Goal: Transaction & Acquisition: Purchase product/service

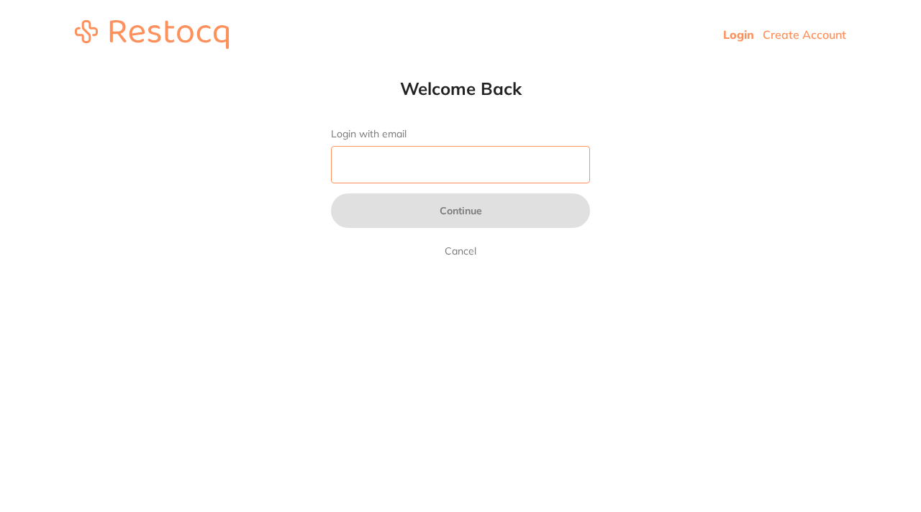
click at [445, 165] on input "Login with email" at bounding box center [460, 164] width 259 height 37
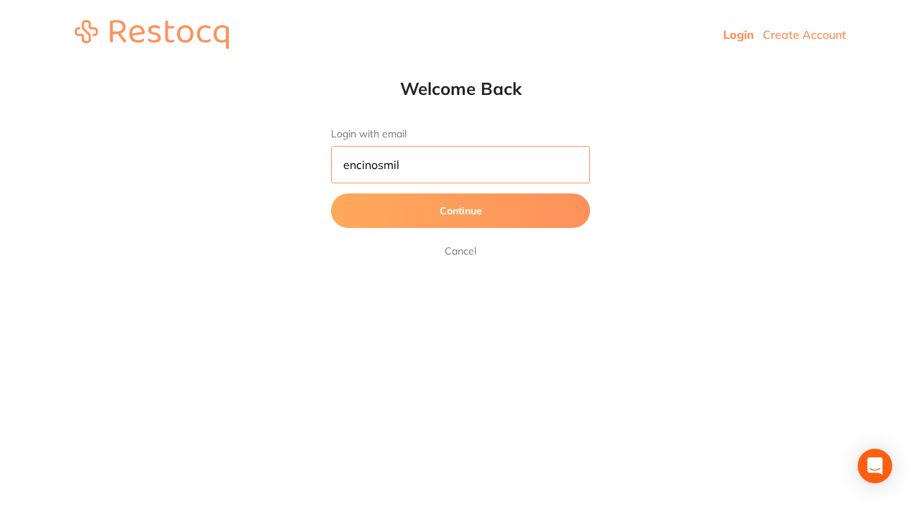
type input "encinosmile"
drag, startPoint x: 422, startPoint y: 166, endPoint x: 335, endPoint y: 153, distance: 88.0
click at [335, 154] on input "encinosmile" at bounding box center [460, 164] width 259 height 37
type input "[EMAIL_ADDRESS][DOMAIN_NAME]"
click at [389, 204] on button "Continue" at bounding box center [460, 211] width 259 height 35
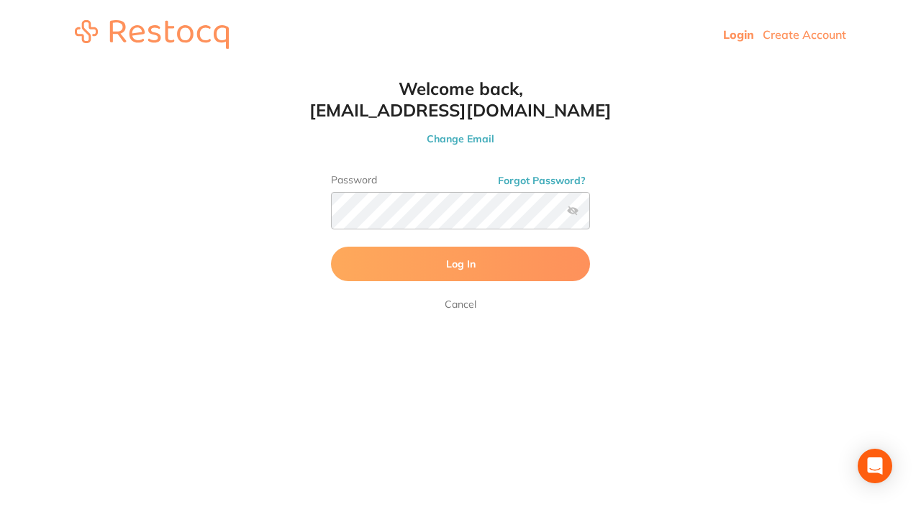
click at [441, 266] on button "Log In" at bounding box center [460, 264] width 259 height 35
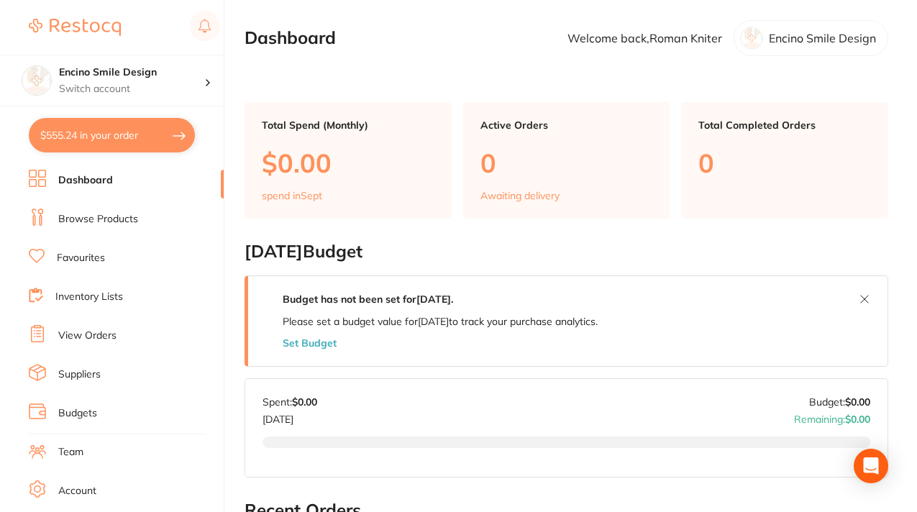
click at [125, 140] on button "$555.24 in your order" at bounding box center [112, 135] width 166 height 35
checkbox input "true"
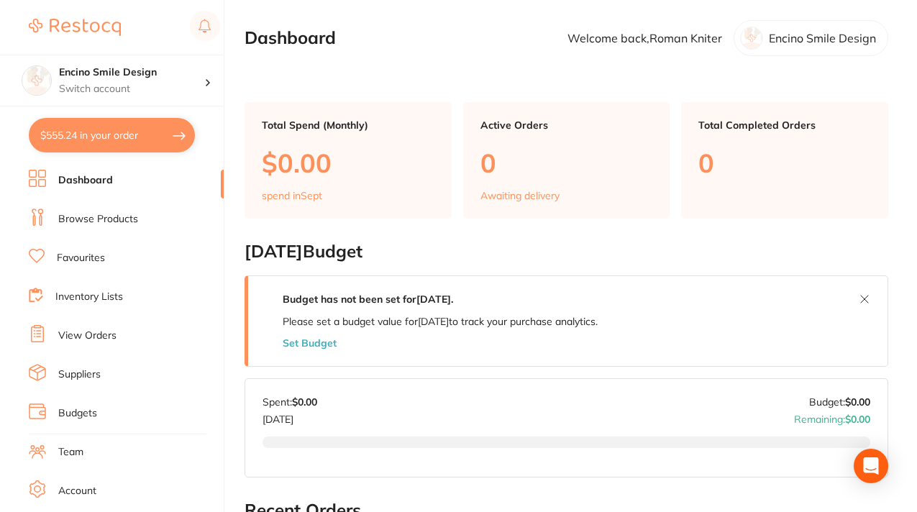
checkbox input "true"
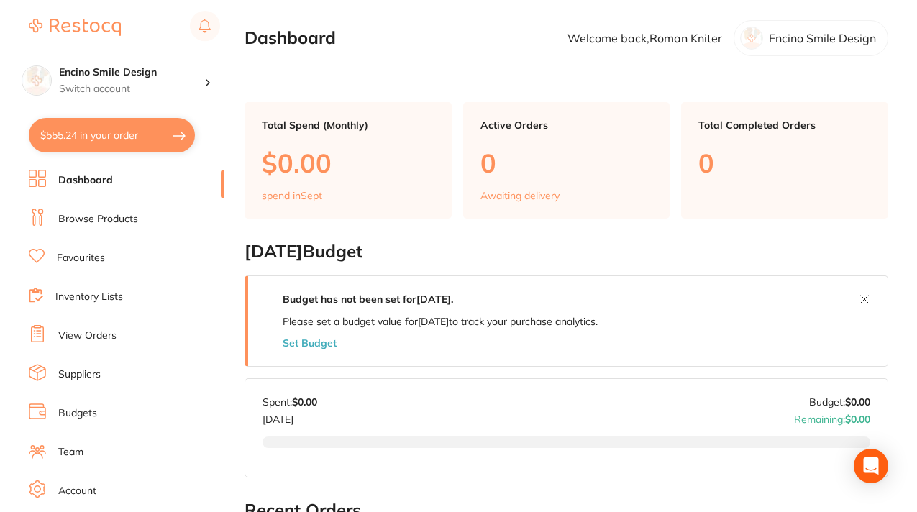
checkbox input "true"
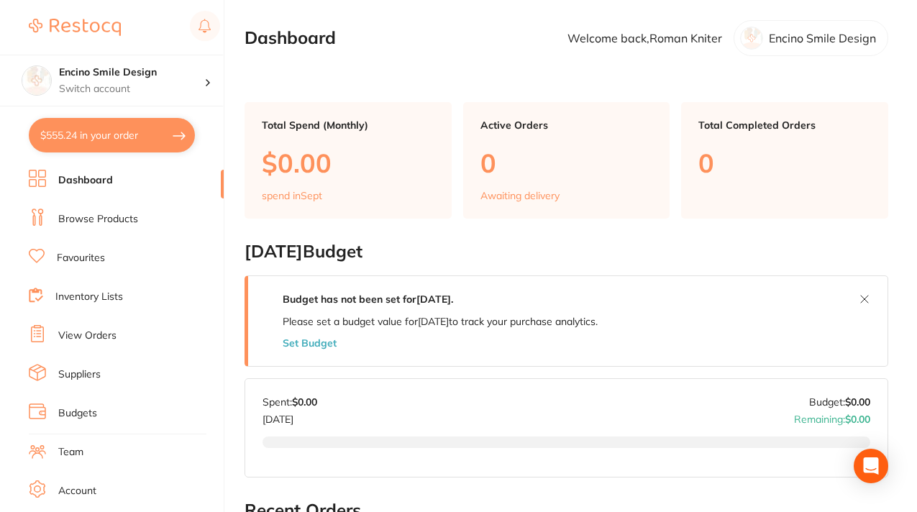
checkbox input "true"
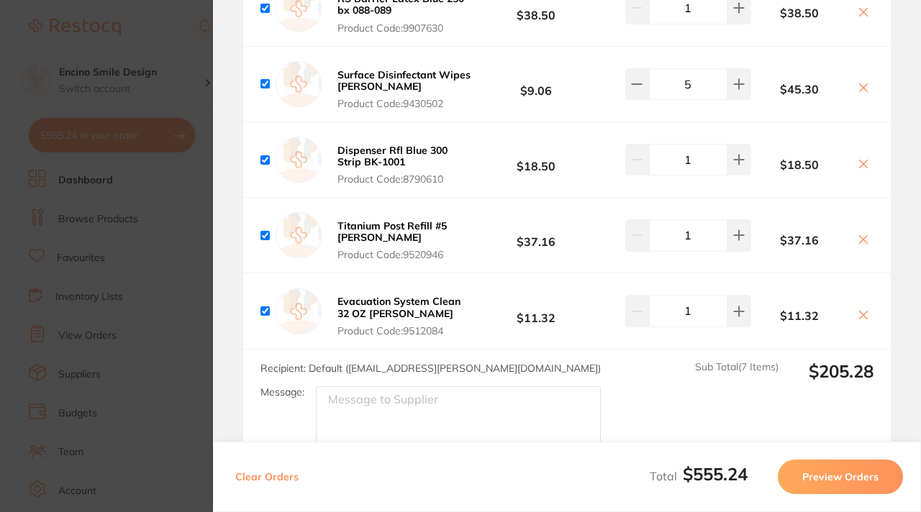
scroll to position [1177, 0]
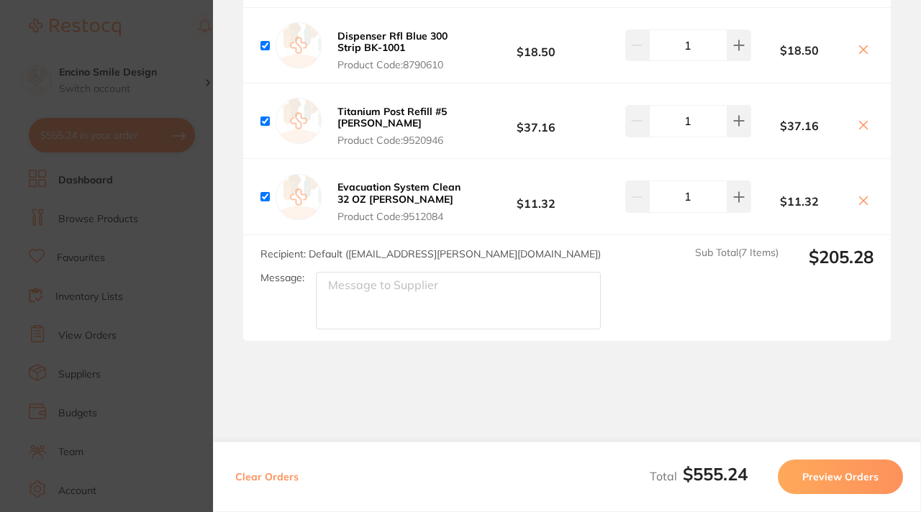
click at [189, 82] on section "Update RRP Set your pre negotiated price for this item. Item Agreed RRP (excl. …" at bounding box center [460, 256] width 921 height 512
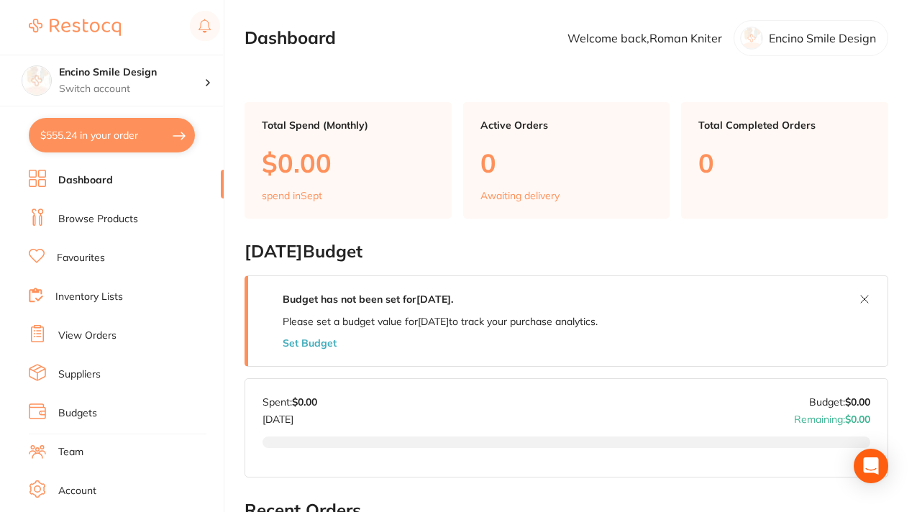
click at [87, 336] on link "View Orders" at bounding box center [87, 336] width 58 height 14
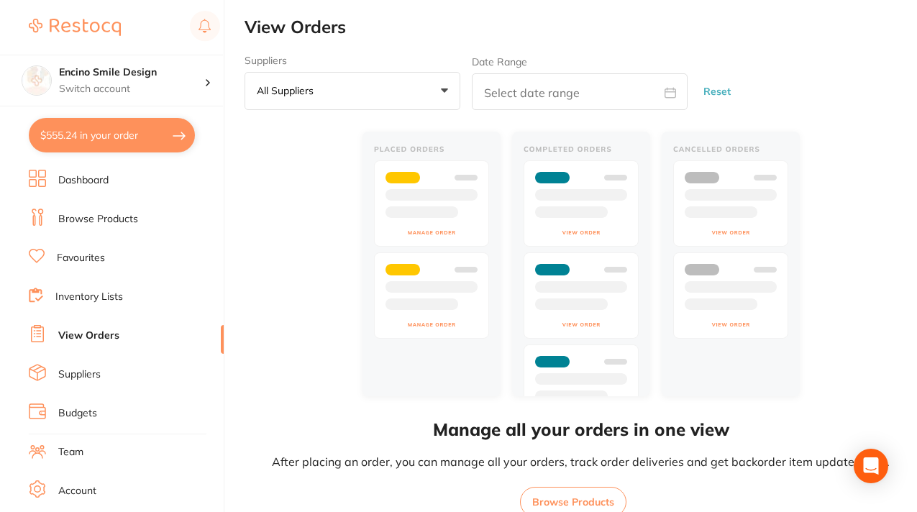
click at [133, 135] on button "$555.24 in your order" at bounding box center [112, 135] width 166 height 35
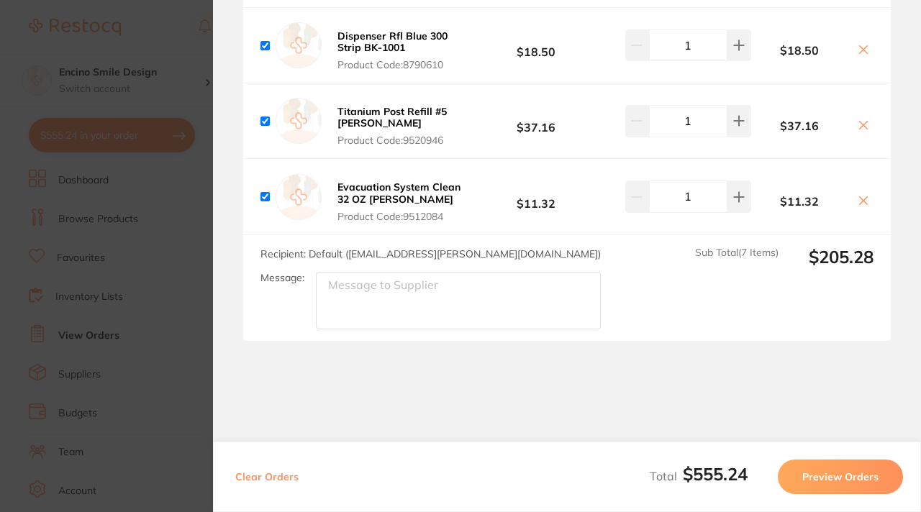
click at [841, 483] on button "Preview Orders" at bounding box center [840, 477] width 125 height 35
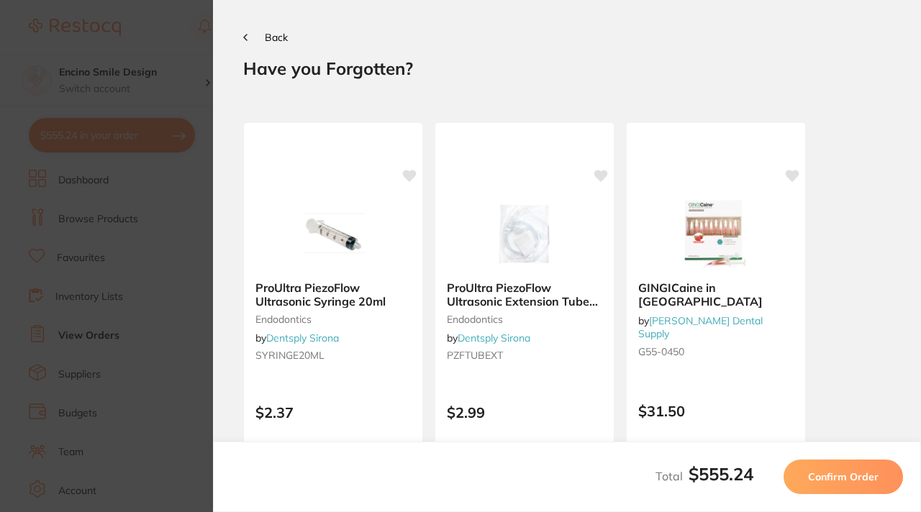
click at [168, 27] on section "Update RRP Set your pre negotiated price for this item. Item Agreed RRP (excl. …" at bounding box center [460, 256] width 921 height 512
